Goal: Task Accomplishment & Management: Complete application form

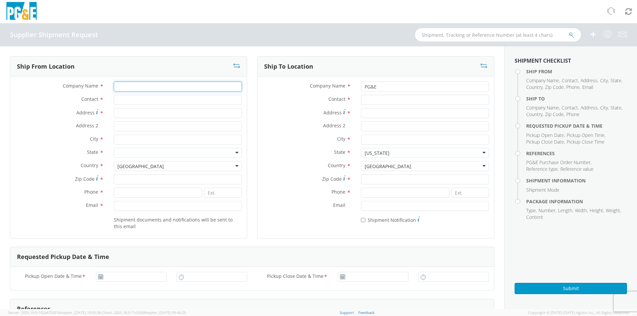
click at [117, 84] on input "Company Name *" at bounding box center [178, 87] width 128 height 10
click at [408, 86] on input "PG&E" at bounding box center [425, 87] width 128 height 10
click at [383, 101] on input "Contact *" at bounding box center [425, 100] width 128 height 10
click at [142, 98] on input "Contact *" at bounding box center [178, 100] width 128 height 10
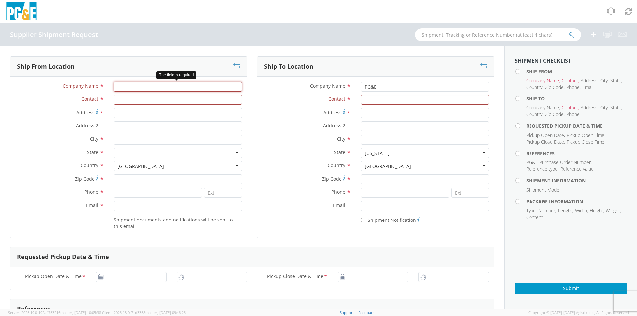
click at [148, 90] on input "Company Name *" at bounding box center [178, 87] width 128 height 10
click at [123, 86] on input "Company Name *" at bounding box center [178, 87] width 128 height 10
paste input "NW BATTERY LLC"
type input "NW BATTERY LLC"
click at [172, 100] on input "Contact *" at bounding box center [178, 100] width 128 height 10
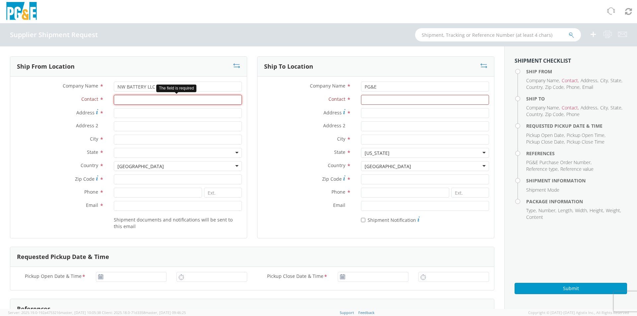
click at [125, 102] on input "Contact *" at bounding box center [178, 100] width 128 height 10
paste input "[PERSON_NAME]"
type input "[PERSON_NAME]"
click at [133, 112] on input "Address *" at bounding box center [178, 113] width 128 height 10
click at [130, 180] on input "Zip Code *" at bounding box center [178, 180] width 128 height 10
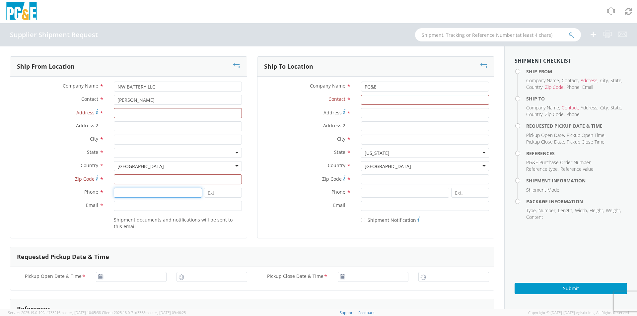
click at [136, 195] on input at bounding box center [158, 193] width 88 height 10
click at [136, 181] on input "Zip Code *" at bounding box center [178, 180] width 128 height 10
paste input "[PHONE_NUMBER] EXT 200"
type input "[PHONE_NUMBER] EXT 200"
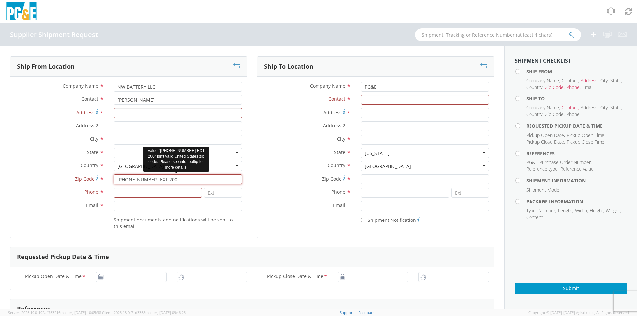
drag, startPoint x: 166, startPoint y: 181, endPoint x: 108, endPoint y: 181, distance: 58.1
click at [109, 181] on div "[PHONE_NUMBER] EXT 200" at bounding box center [178, 180] width 138 height 10
click at [121, 192] on input at bounding box center [158, 193] width 88 height 10
paste input "[PHONE_NUMBER] EXT 200"
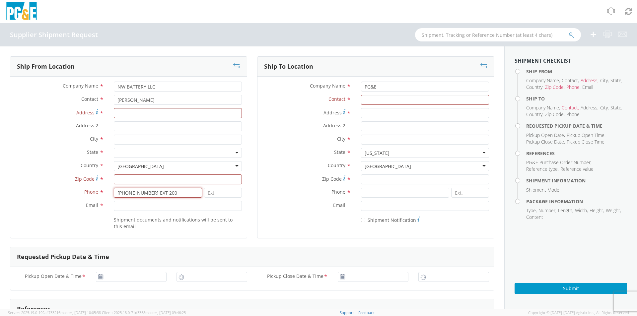
type input "[PHONE_NUMBER] EXT 200"
click at [144, 206] on input "Email *" at bounding box center [178, 206] width 128 height 10
paste input "[PERSON_NAME] <[EMAIL_ADDRESS][DOMAIN_NAME]>"
drag, startPoint x: 146, startPoint y: 206, endPoint x: 101, endPoint y: 207, distance: 44.8
click at [101, 207] on div "Email * [PERSON_NAME] <[EMAIL_ADDRESS][DOMAIN_NAME]>" at bounding box center [128, 206] width 237 height 10
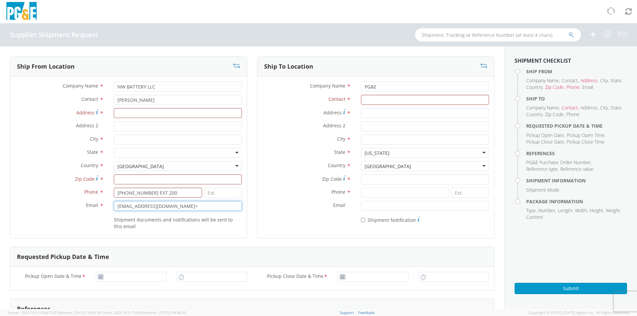
click at [194, 204] on input "[EMAIL_ADDRESS][DOMAIN_NAME]>" at bounding box center [178, 206] width 128 height 10
type input "[EMAIL_ADDRESS][DOMAIN_NAME]"
click at [258, 219] on div "* Shipment Notification" at bounding box center [376, 218] width 237 height 9
click at [160, 114] on input "Address *" at bounding box center [178, 113] width 128 height 10
paste input "[STREET_ADDRESS]"
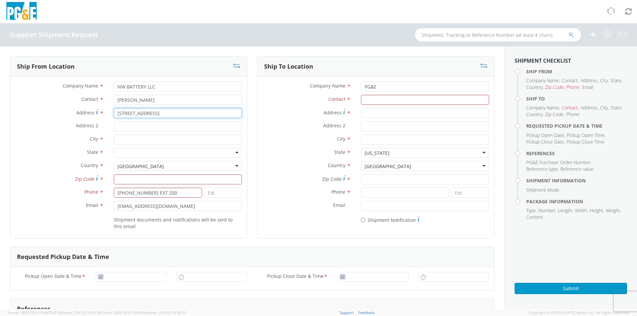
type input "[STREET_ADDRESS]"
click at [132, 139] on input "City *" at bounding box center [178, 140] width 128 height 10
paste input "Ft Lauderdale"
type input "Ft Lauderdale"
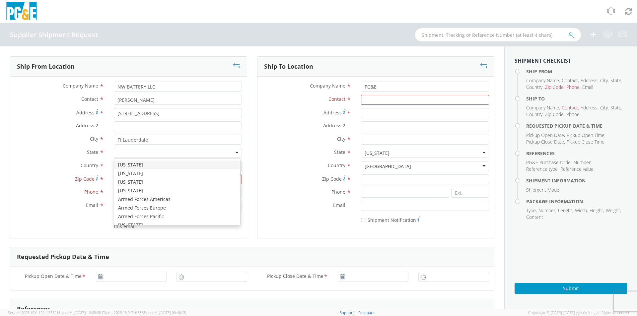
click at [180, 154] on div at bounding box center [178, 153] width 128 height 10
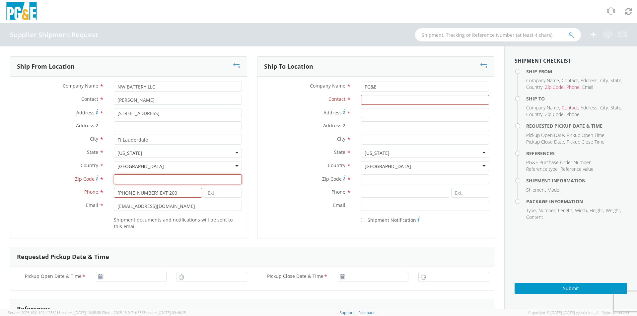
click at [136, 181] on input "Zip Code *" at bounding box center [178, 180] width 128 height 10
type input "33315"
click at [222, 192] on input at bounding box center [223, 193] width 38 height 10
type input "200"
drag, startPoint x: 169, startPoint y: 195, endPoint x: 148, endPoint y: 193, distance: 21.3
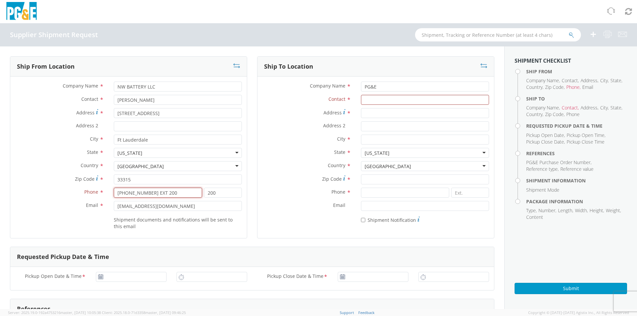
click at [148, 193] on input "[PHONE_NUMBER] EXT 200" at bounding box center [158, 193] width 88 height 10
click at [152, 193] on input "[PHONE_NUMBER]" at bounding box center [158, 193] width 88 height 10
type input "[PHONE_NUMBER]"
click at [163, 206] on input "[EMAIL_ADDRESS][DOMAIN_NAME]" at bounding box center [178, 206] width 128 height 10
click at [372, 100] on input "Contact *" at bounding box center [425, 100] width 128 height 10
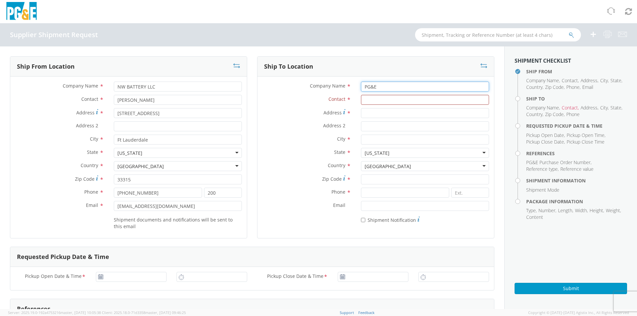
drag, startPoint x: 374, startPoint y: 88, endPoint x: 357, endPoint y: 87, distance: 16.9
click at [357, 87] on div "PG&E" at bounding box center [425, 87] width 138 height 10
type input "Jeta Corporation"
click at [366, 99] on input "Contact *" at bounding box center [425, 100] width 128 height 10
click at [369, 115] on input "Address *" at bounding box center [425, 113] width 128 height 10
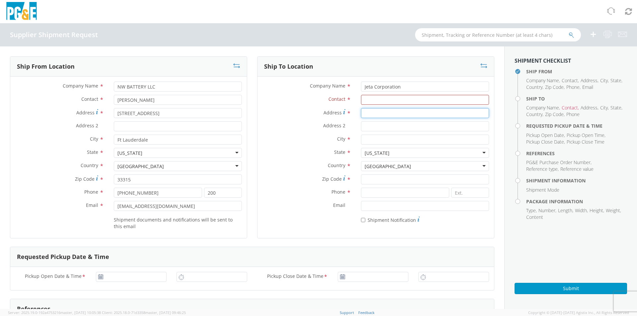
paste input "[STREET_ADDRESS]"
type input "[STREET_ADDRESS]"
click at [387, 141] on input "City *" at bounding box center [425, 140] width 128 height 10
paste input "NIPOMO"
type input "NIPOMO"
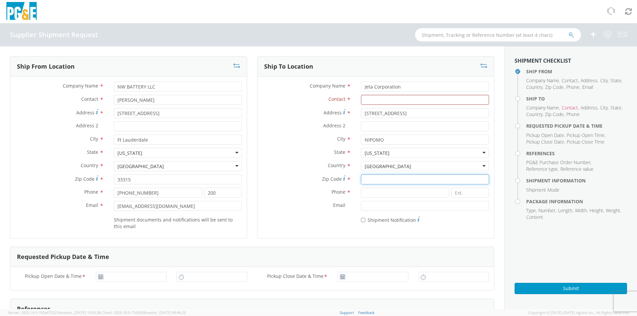
click at [399, 183] on input "Zip Code *" at bounding box center [425, 180] width 128 height 10
paste input "93444"
type input "93444"
click at [378, 193] on input at bounding box center [405, 193] width 88 height 10
type input "8883800805"
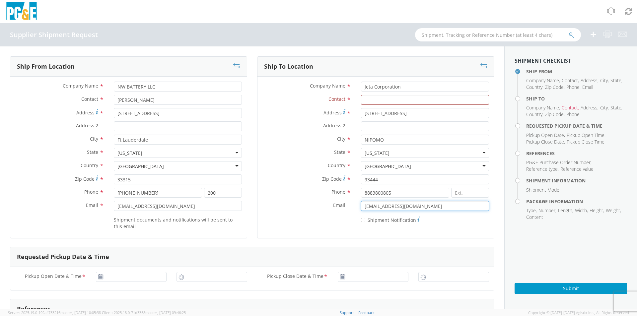
drag, startPoint x: 384, startPoint y: 205, endPoint x: 350, endPoint y: 207, distance: 33.6
click at [350, 207] on div "Email * [EMAIL_ADDRESS][DOMAIN_NAME]" at bounding box center [376, 206] width 237 height 10
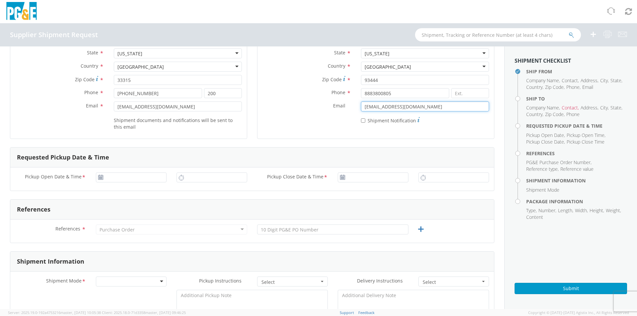
scroll to position [133, 0]
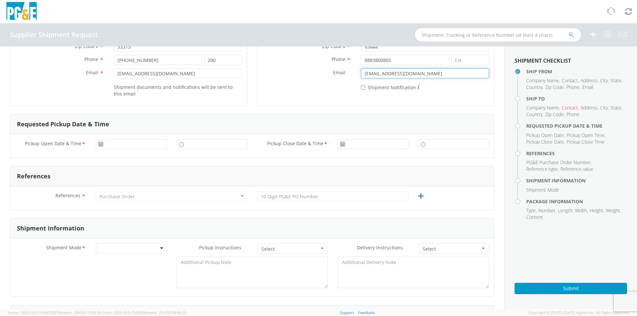
type input "[EMAIL_ADDRESS][DOMAIN_NAME]"
click at [102, 145] on icon at bounding box center [101, 144] width 6 height 5
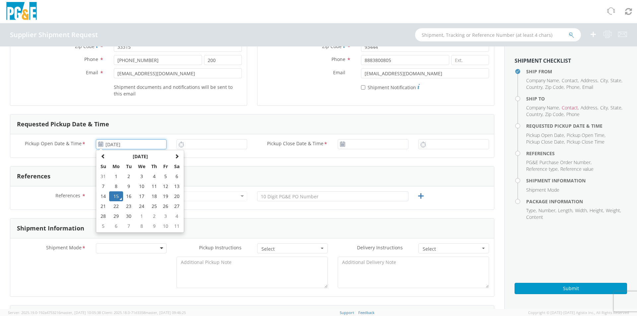
click at [113, 143] on input "[DATE]" at bounding box center [131, 144] width 71 height 10
click at [117, 144] on input "[DATE]" at bounding box center [131, 144] width 71 height 10
type input "09/16/2025"
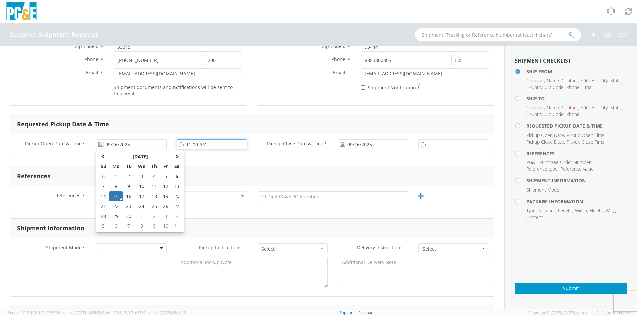
click at [185, 145] on input "11:00 AM" at bounding box center [212, 144] width 71 height 10
click at [211, 145] on input "11:00 AM" at bounding box center [212, 144] width 71 height 10
click at [185, 145] on input "11:00 AM" at bounding box center [212, 144] width 71 height 10
type input "8:00 AM"
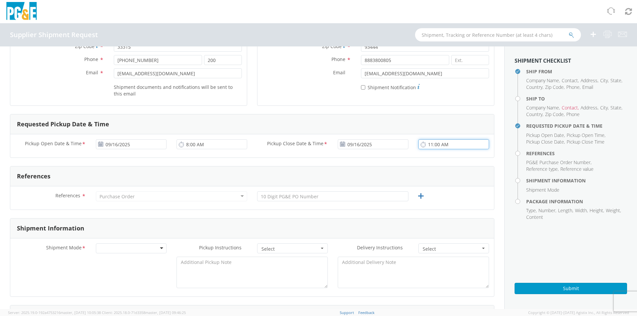
click at [427, 145] on input "11:00 AM" at bounding box center [453, 144] width 71 height 10
click at [437, 145] on input "3:00 AM" at bounding box center [453, 144] width 71 height 10
type input "3:00 PM"
click at [134, 198] on div "Purchase Order" at bounding box center [171, 196] width 151 height 10
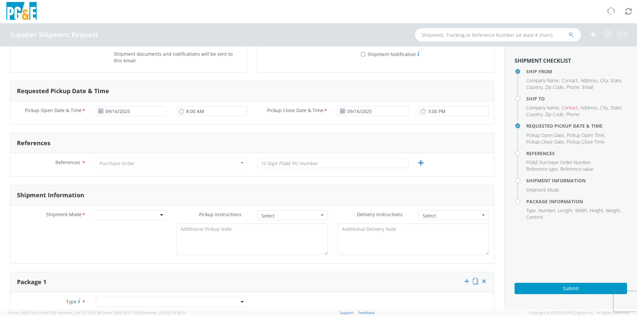
scroll to position [199, 0]
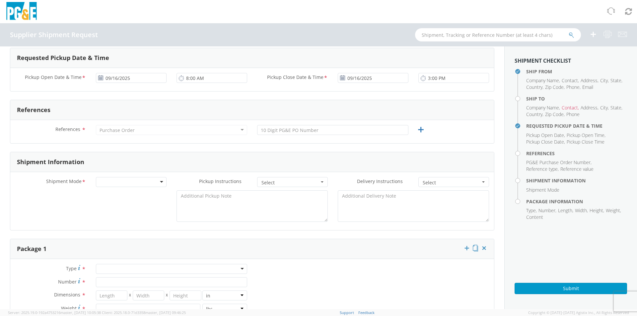
click at [136, 130] on div "Purchase Order" at bounding box center [171, 130] width 151 height 10
click at [240, 132] on div "Purchase Order" at bounding box center [171, 130] width 151 height 10
click at [320, 132] on input "text" at bounding box center [332, 130] width 151 height 10
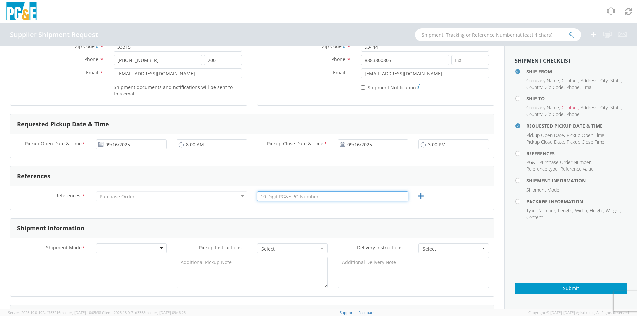
scroll to position [166, 0]
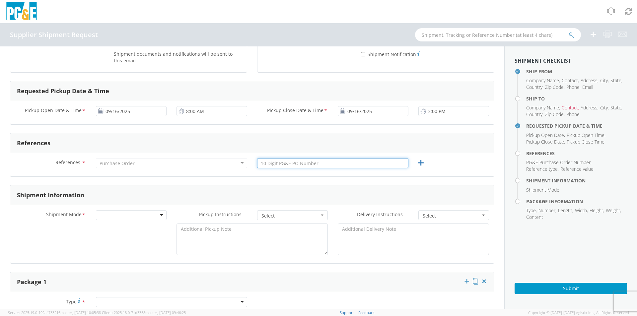
click at [285, 165] on input "text" at bounding box center [332, 163] width 151 height 10
click at [201, 164] on div "Purchase Order" at bounding box center [171, 163] width 151 height 10
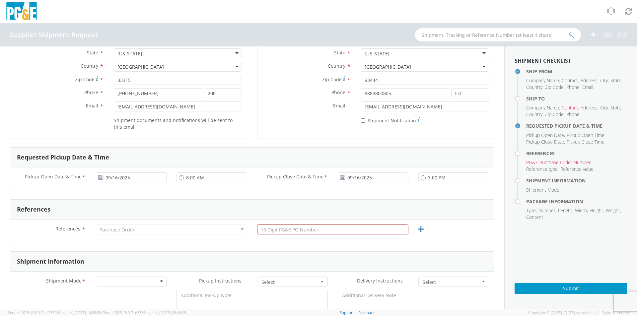
scroll to position [133, 0]
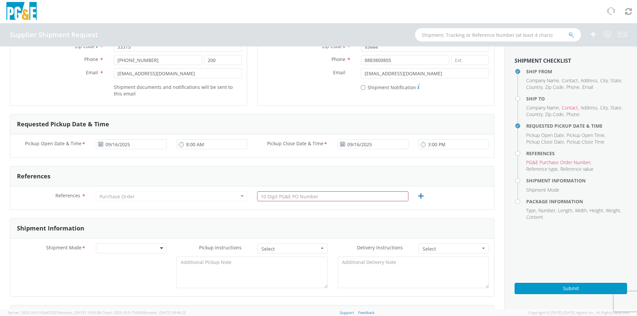
click at [133, 196] on div "Purchase Order" at bounding box center [117, 196] width 35 height 7
click at [299, 199] on input "text" at bounding box center [332, 196] width 151 height 10
paste input "3501421116"
type input "3501421116"
click at [128, 194] on div "Purchase Order" at bounding box center [117, 196] width 35 height 7
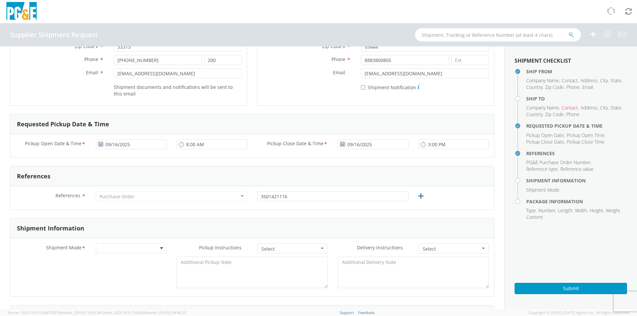
click at [240, 196] on div "Purchase Order" at bounding box center [171, 196] width 151 height 10
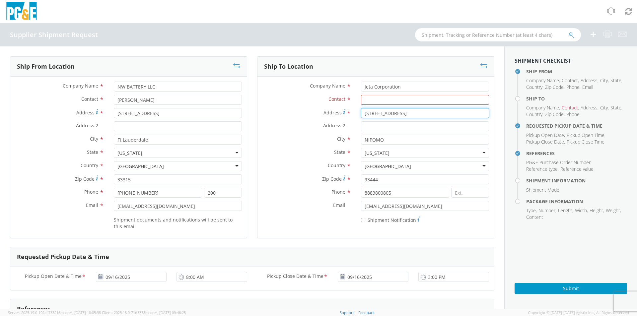
drag, startPoint x: 414, startPoint y: 115, endPoint x: 357, endPoint y: 114, distance: 56.8
click at [361, 114] on input "[STREET_ADDRESS]" at bounding box center [425, 113] width 128 height 10
paste input "[STREET_ADDRESS]"
type input "[STREET_ADDRESS]"
drag, startPoint x: 375, startPoint y: 141, endPoint x: 350, endPoint y: 142, distance: 25.2
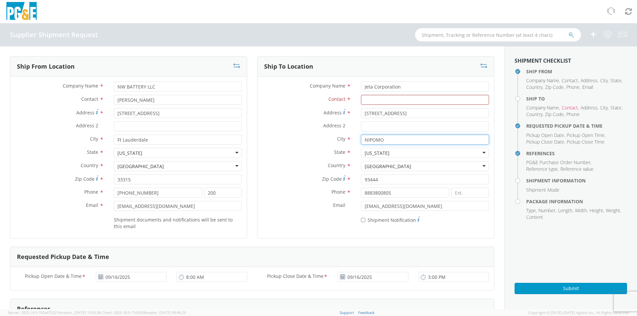
click at [350, 142] on div "City * NIPOMO" at bounding box center [376, 140] width 237 height 10
paste input "SAN [PERSON_NAME] OBISP"
type input "SAN [PERSON_NAME] OBISPO"
drag, startPoint x: 378, startPoint y: 179, endPoint x: 356, endPoint y: 180, distance: 21.9
click at [356, 180] on div "93444" at bounding box center [425, 180] width 138 height 10
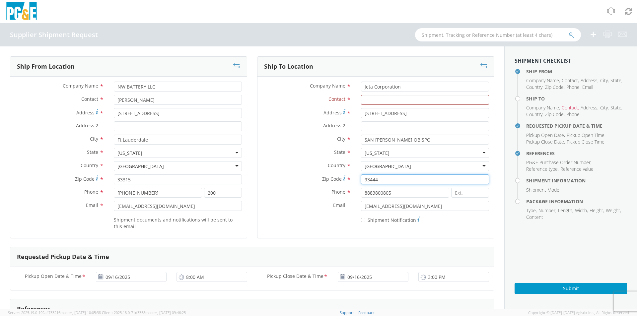
paste input "01"
type input "93401"
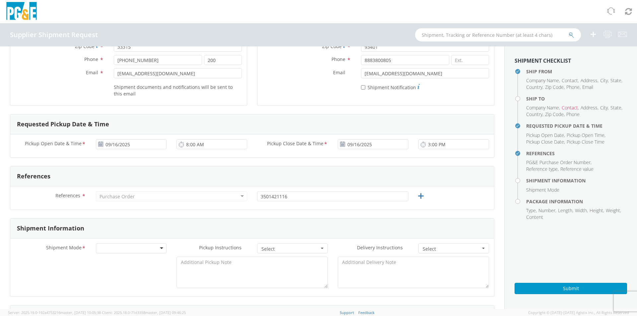
scroll to position [199, 0]
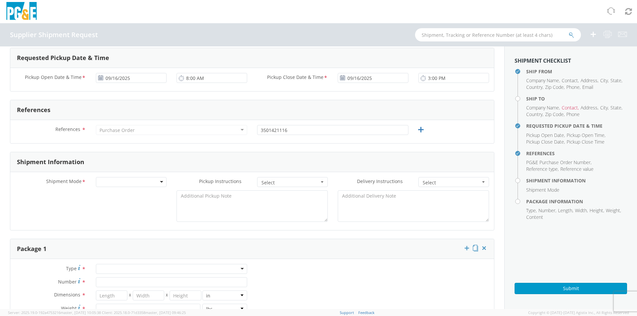
click at [206, 128] on div "Purchase Order" at bounding box center [171, 130] width 151 height 10
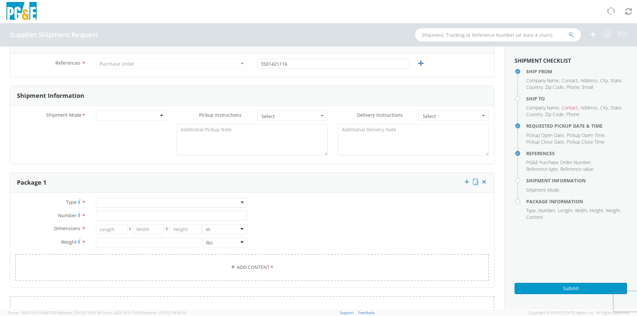
scroll to position [299, 0]
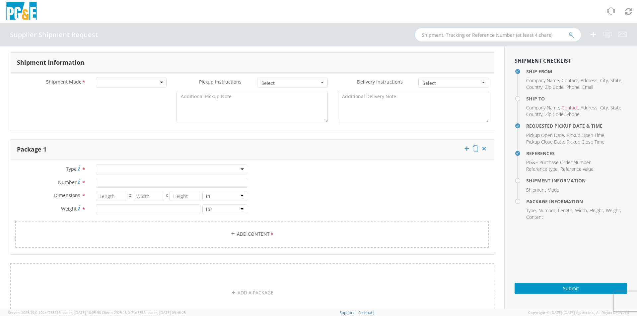
click at [101, 169] on div at bounding box center [171, 170] width 151 height 10
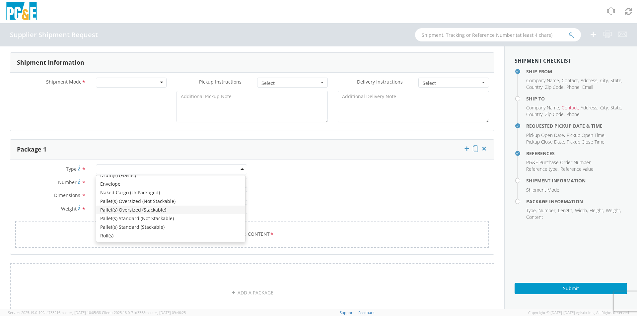
scroll to position [75, 0]
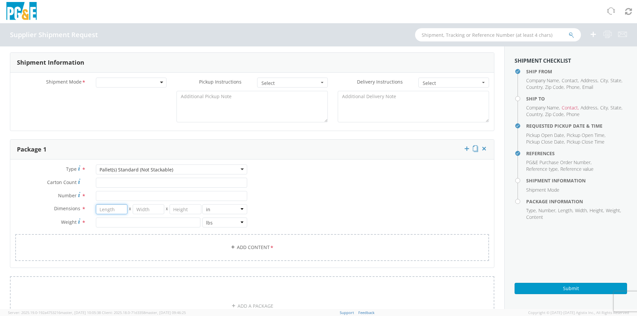
click at [105, 210] on input "number" at bounding box center [112, 209] width 32 height 10
type input "44"
click at [144, 211] on input "number" at bounding box center [149, 209] width 32 height 10
type input "37"
click at [182, 209] on input "number" at bounding box center [186, 209] width 32 height 10
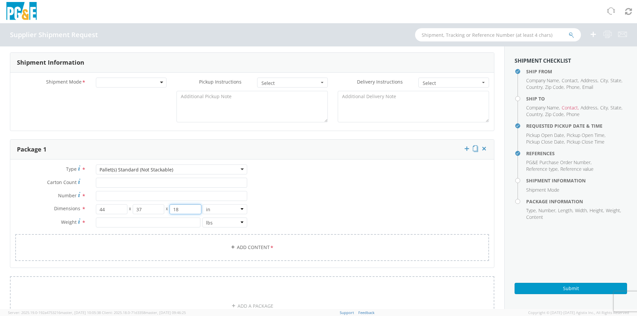
type input "18"
click at [134, 221] on input "number" at bounding box center [148, 223] width 105 height 10
type input "250"
click at [269, 206] on div "Type * Pallet(s) Standard (Not Stackable) Pallet(s) Standard (Not Stackable) Bu…" at bounding box center [252, 217] width 484 height 105
click at [163, 193] on input "Number *" at bounding box center [171, 196] width 151 height 10
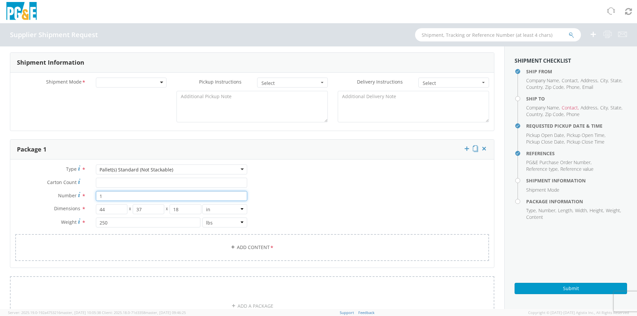
type input "1"
click at [269, 193] on div "Type * Pallet(s) Standard (Not Stackable) Pallet(s) Standard (Not Stackable) Bu…" at bounding box center [252, 217] width 484 height 105
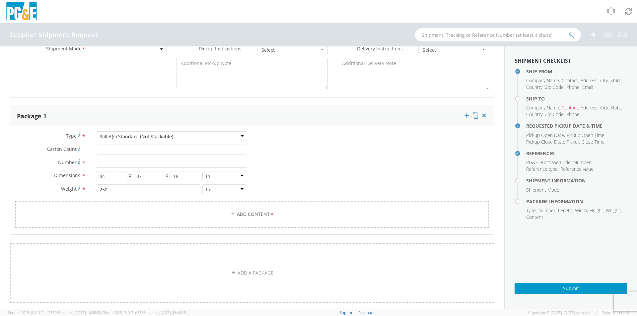
scroll to position [199, 0]
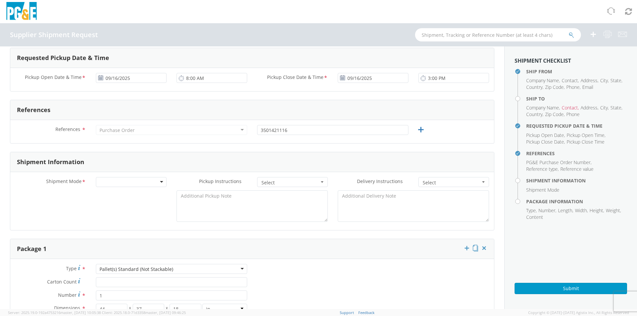
click at [158, 184] on div at bounding box center [131, 182] width 71 height 10
click at [134, 215] on div at bounding box center [252, 207] width 484 height 35
click at [318, 184] on button "Select" at bounding box center [292, 182] width 71 height 10
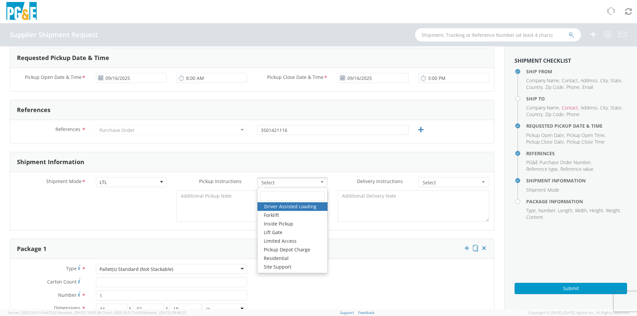
click at [375, 254] on div "Package 1" at bounding box center [252, 249] width 484 height 20
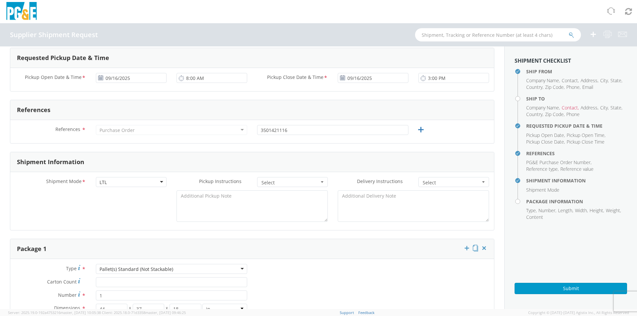
click at [444, 182] on span "Select" at bounding box center [452, 183] width 58 height 7
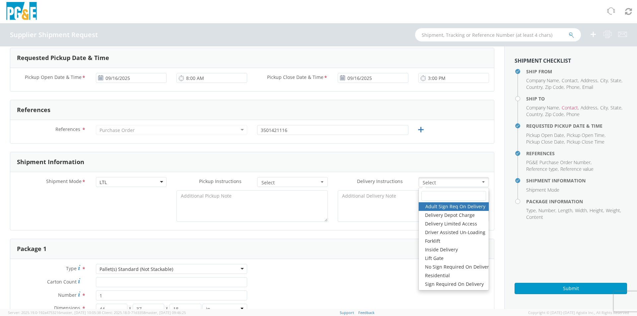
click at [313, 231] on form "Ship From Location Company Name * NW BATTERY LLC Contact * [PERSON_NAME] Addres…" at bounding box center [252, 216] width 484 height 718
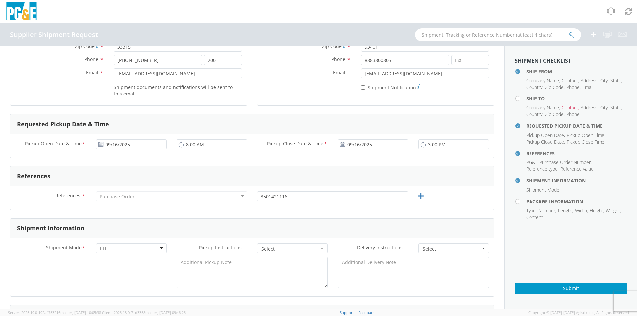
scroll to position [100, 0]
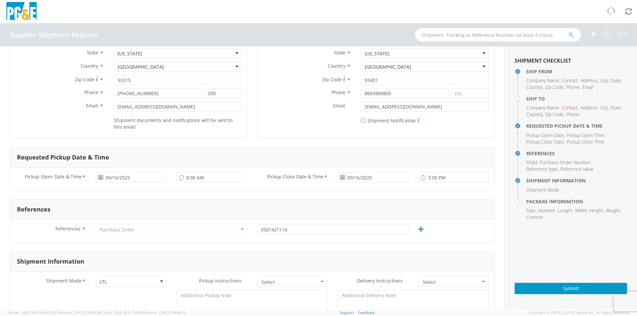
click at [443, 135] on div "Ship To Location Company Name * Jeta Corporation Contact * Address * [STREET_AD…" at bounding box center [375, 48] width 237 height 182
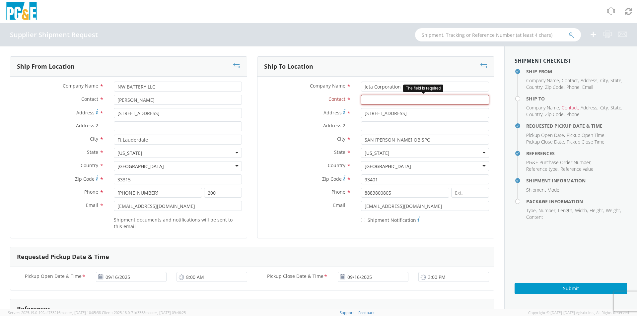
click at [381, 101] on input "Contact *" at bounding box center [425, 100] width 128 height 10
type input "Ed Es"
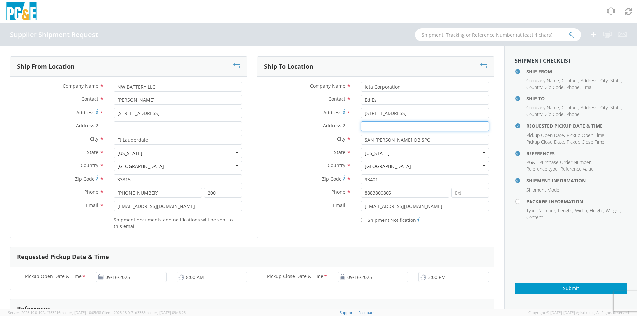
click at [395, 125] on input "Address 2 *" at bounding box center [425, 126] width 128 height 10
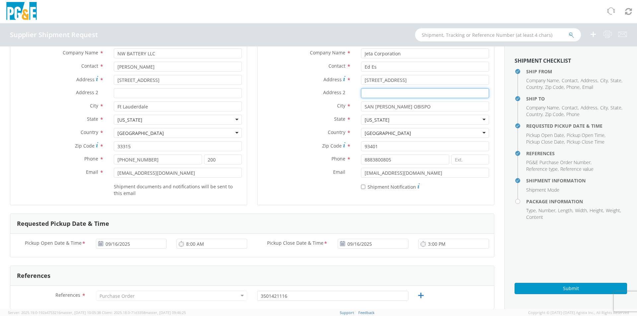
scroll to position [66, 0]
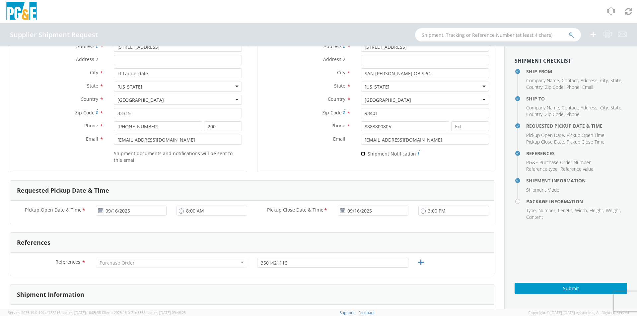
click at [361, 155] on input "* Shipment Notification" at bounding box center [363, 154] width 4 height 4
checkbox input "true"
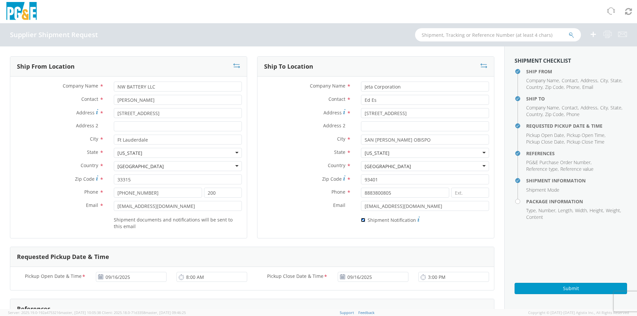
scroll to position [33, 0]
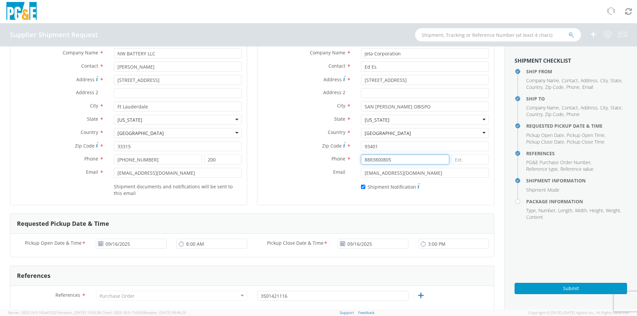
click at [393, 160] on input "8883800805" at bounding box center [405, 160] width 88 height 10
drag, startPoint x: 393, startPoint y: 160, endPoint x: 340, endPoint y: 163, distance: 52.8
click at [340, 163] on div "Phone * 8883800805" at bounding box center [376, 160] width 237 height 10
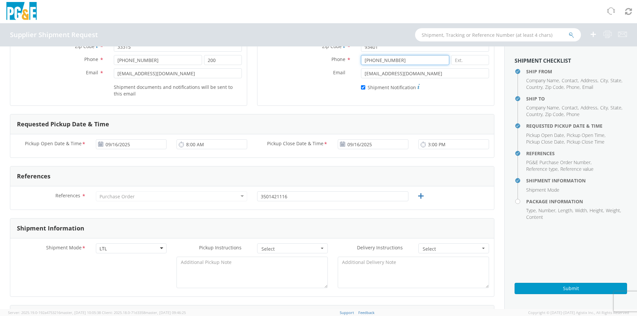
scroll to position [166, 0]
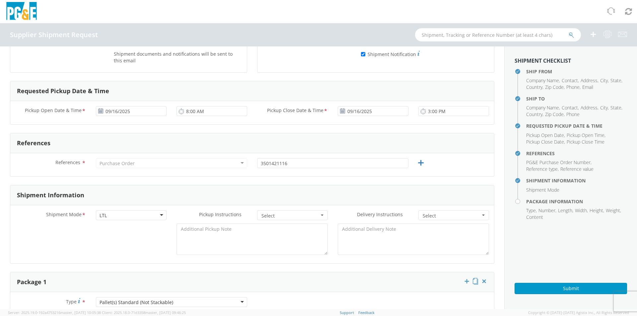
type input "[PHONE_NUMBER]"
click at [230, 165] on div "Purchase Order" at bounding box center [171, 163] width 151 height 10
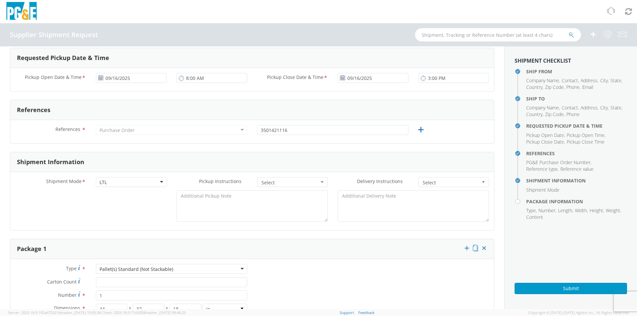
scroll to position [232, 0]
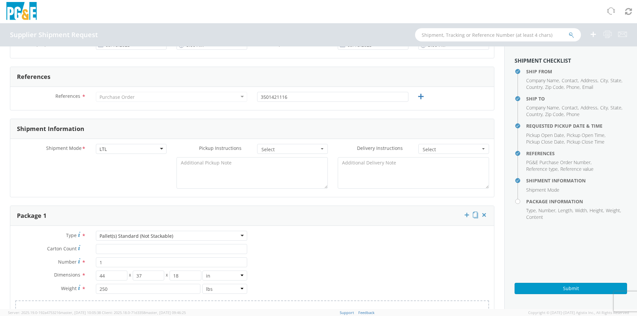
click at [316, 151] on button "Select" at bounding box center [292, 149] width 71 height 10
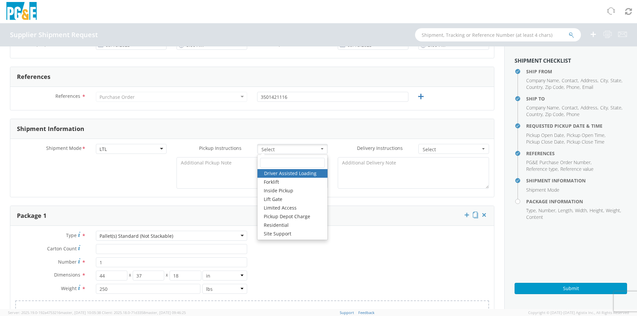
click at [318, 150] on button "Select" at bounding box center [292, 149] width 71 height 10
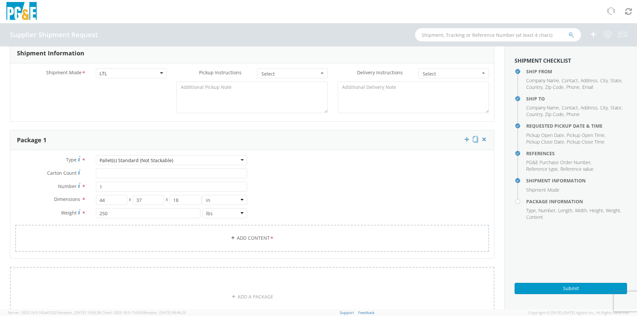
scroll to position [242, 0]
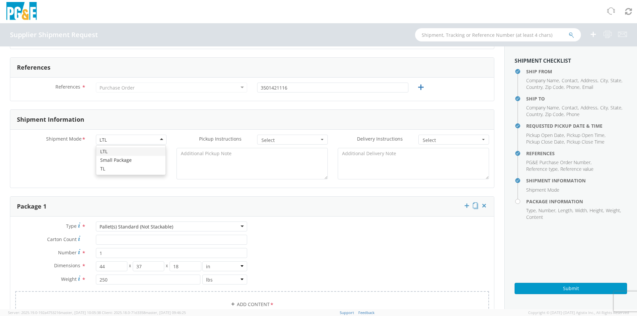
click at [122, 139] on div "LTL" at bounding box center [131, 140] width 71 height 10
click at [121, 140] on div "LTL" at bounding box center [131, 140] width 71 height 10
click at [160, 141] on div "LTL" at bounding box center [131, 140] width 71 height 10
click at [295, 257] on div "Type * Pallet(s) Standard (Not Stackable) Pallet(s) Standard (Not Stackable) Bu…" at bounding box center [252, 274] width 484 height 105
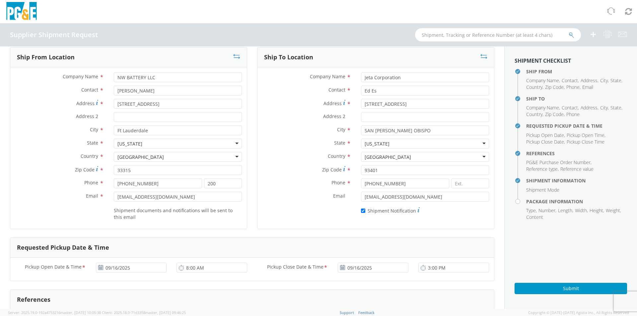
scroll to position [0, 0]
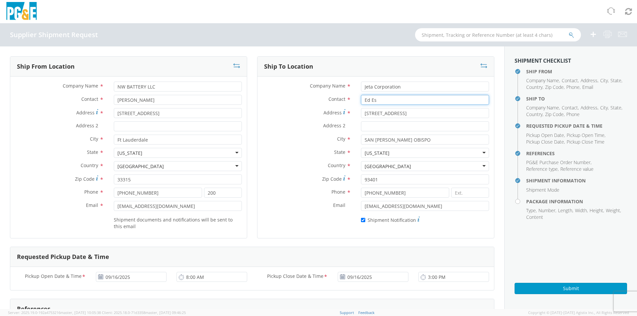
click at [386, 100] on input "Ed Es" at bounding box center [425, 100] width 128 height 10
click at [417, 100] on input "Ed Es" at bounding box center [425, 100] width 128 height 10
type input "[PERSON_NAME]"
drag, startPoint x: 400, startPoint y: 115, endPoint x: 350, endPoint y: 116, distance: 49.8
click at [350, 116] on div "Address * [STREET_ADDRESS]" at bounding box center [376, 113] width 237 height 10
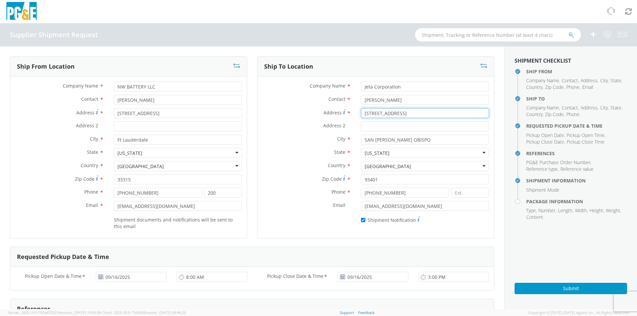
paste input "[STREET_ADDRESS]"
type input "[STREET_ADDRESS]"
click at [380, 127] on input "Address 2 *" at bounding box center [425, 126] width 128 height 10
paste input "PO# 3501421116 / SO# 109892"
type input "PO# 3501421116 / SO# 109892"
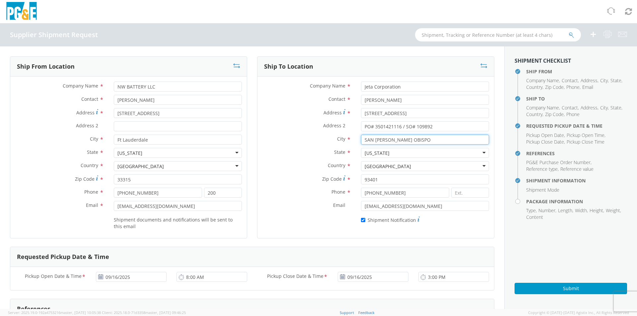
drag, startPoint x: 404, startPoint y: 139, endPoint x: 348, endPoint y: 140, distance: 56.4
click at [348, 140] on div "City * [GEOGRAPHIC_DATA][PERSON_NAME]" at bounding box center [376, 140] width 237 height 10
paste input "NIPOM"
type input "NIPOMO"
drag, startPoint x: 377, startPoint y: 179, endPoint x: 342, endPoint y: 182, distance: 35.0
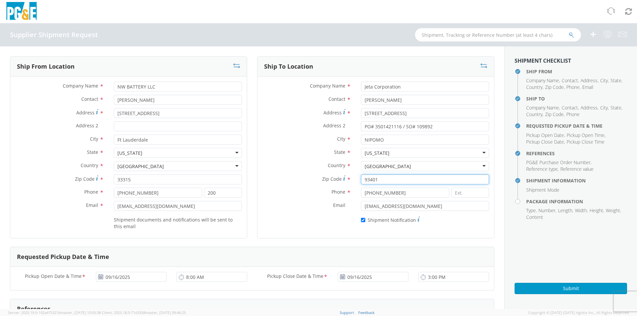
click at [342, 182] on div "Zip Code * 93401" at bounding box center [376, 180] width 237 height 10
paste input "44"
type input "93444"
click at [422, 208] on input "[EMAIL_ADDRESS][DOMAIN_NAME]" at bounding box center [425, 206] width 128 height 10
click at [312, 221] on div "* Shipment Notification" at bounding box center [376, 218] width 237 height 9
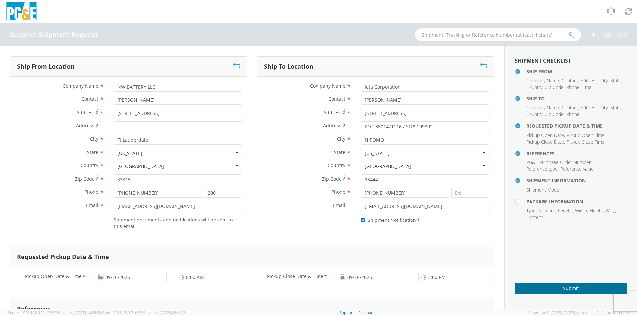
click at [543, 287] on button "Submit" at bounding box center [571, 288] width 112 height 11
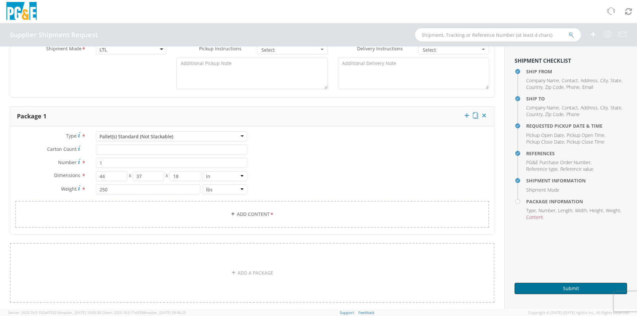
scroll to position [365, 0]
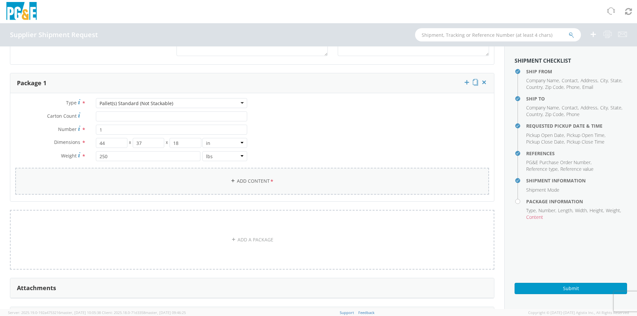
click at [265, 181] on link "Add Content *" at bounding box center [252, 181] width 474 height 27
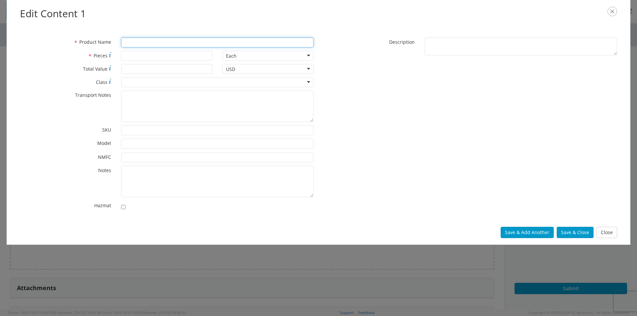
click at [227, 43] on input "* Product Name" at bounding box center [217, 42] width 192 height 10
paste input "EAST PENN MFG - DEKA"
type input "EAST PENN MFG - DEKA"
click at [178, 55] on input "* Pieces" at bounding box center [166, 56] width 91 height 10
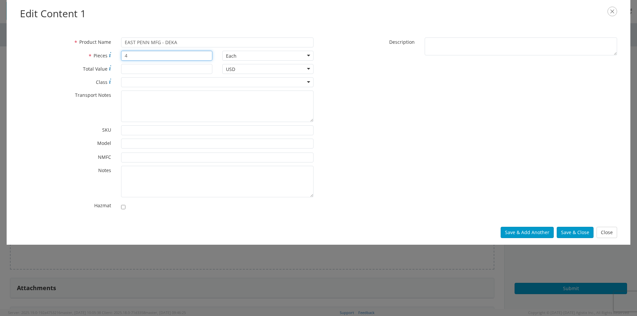
type input "4"
click at [190, 89] on div "* Class 50 55 60 65 70 85 92.5 100 125 175 250 300 400" at bounding box center [167, 83] width 304 height 13
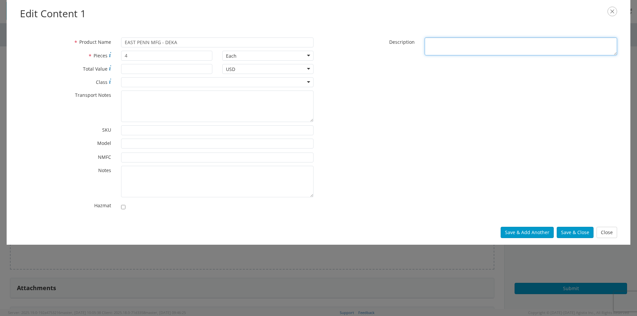
click at [434, 39] on textarea "* Description" at bounding box center [521, 46] width 192 height 18
paste textarea "BATTERY 12V F/FDEG 5&6"
type textarea "BATTERY 12V F/FDEG 5&6"
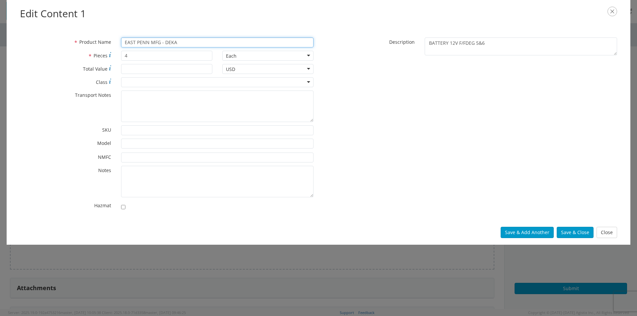
click at [178, 41] on input "EAST PENN MFG - DEKA" at bounding box center [217, 42] width 192 height 10
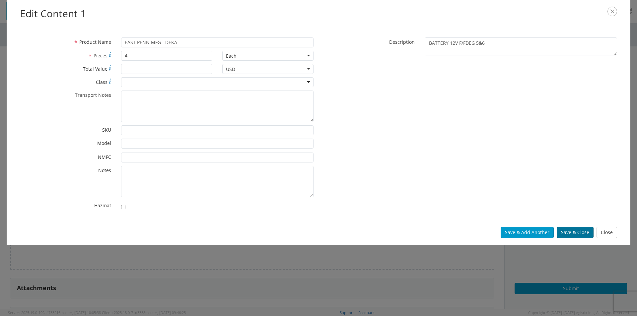
click at [572, 231] on button "Save & Close" at bounding box center [575, 232] width 37 height 11
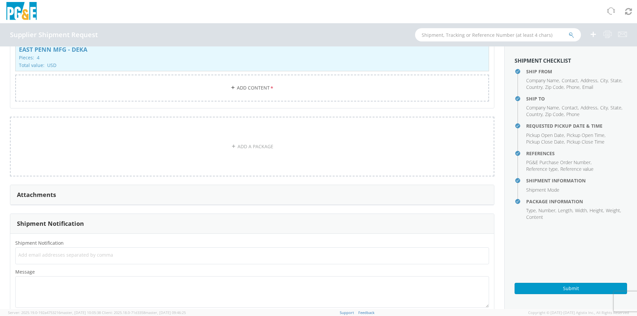
scroll to position [513, 0]
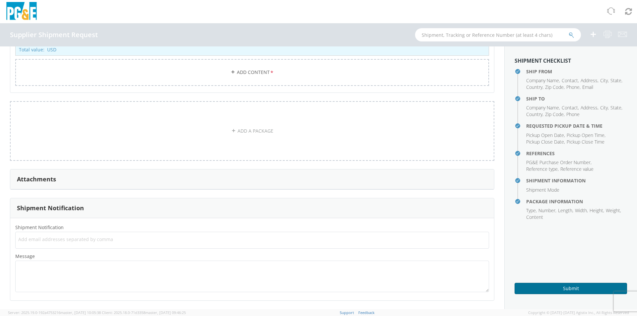
click at [540, 291] on button "Submit" at bounding box center [571, 288] width 112 height 11
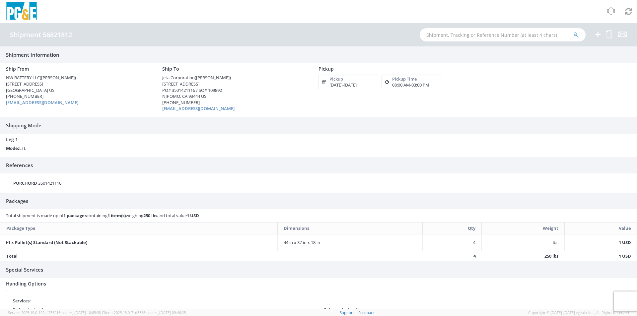
click at [71, 33] on h4 "Shipment 56821812" at bounding box center [41, 34] width 62 height 7
click at [73, 37] on div "Shipment 56821812" at bounding box center [44, 34] width 69 height 7
copy h4 "Shipment 56821812"
